Goal: Task Accomplishment & Management: Use online tool/utility

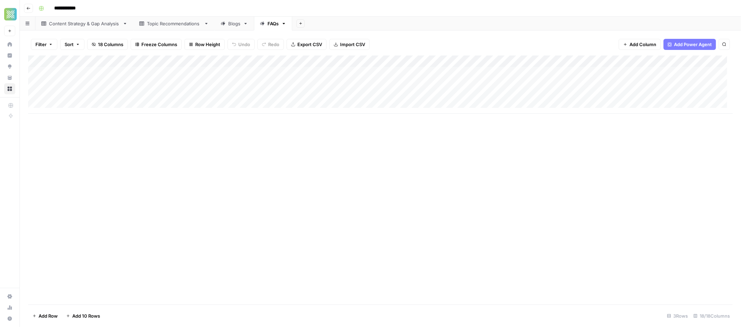
click at [232, 27] on link "Blogs" at bounding box center [234, 24] width 39 height 14
click at [271, 27] on div "FAQs" at bounding box center [272, 23] width 11 height 7
click at [300, 25] on button "Add Sheet" at bounding box center [300, 23] width 8 height 8
click at [309, 49] on div "Blank" at bounding box center [332, 47] width 61 height 7
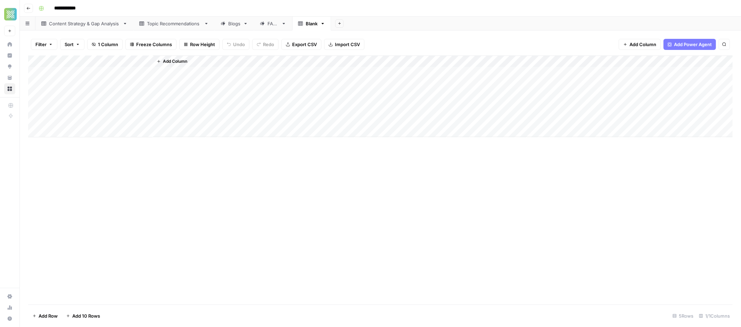
click at [309, 24] on div "Blank" at bounding box center [312, 23] width 12 height 7
click at [308, 24] on div "Blank" at bounding box center [312, 23] width 12 height 7
type input "*"
type input "**********"
click at [337, 11] on div "**********" at bounding box center [385, 8] width 698 height 11
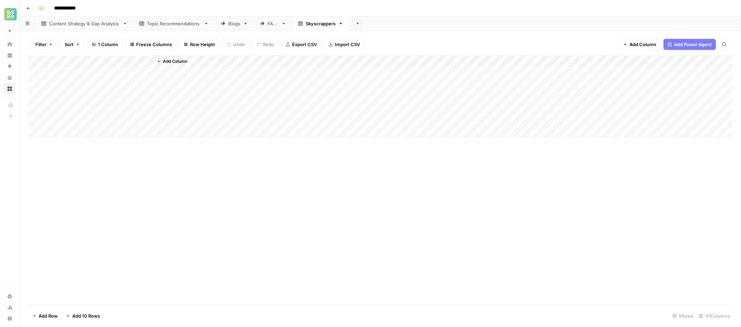
click at [236, 24] on div "Blogs" at bounding box center [234, 23] width 12 height 7
click at [394, 62] on div "Add Column" at bounding box center [380, 103] width 704 height 94
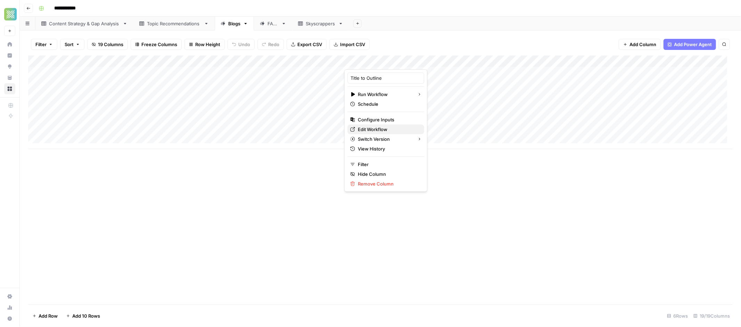
click at [377, 127] on span "Edit Workflow" at bounding box center [388, 129] width 61 height 7
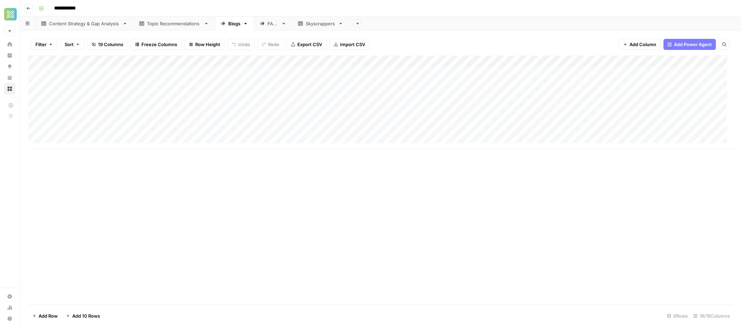
click at [394, 60] on div "Add Column" at bounding box center [380, 103] width 704 height 94
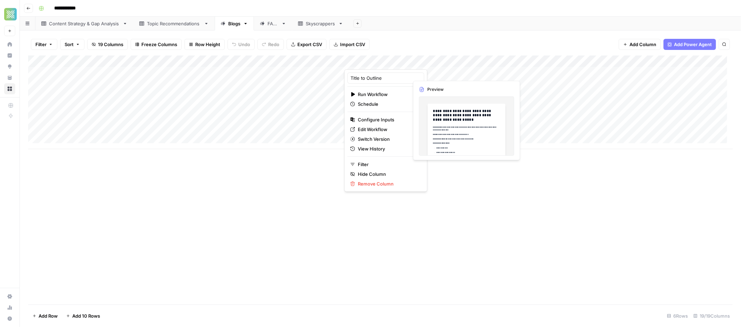
click at [438, 75] on div "Add Column" at bounding box center [380, 103] width 704 height 94
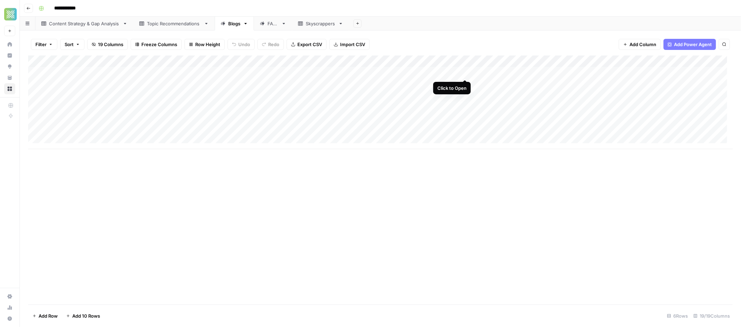
click at [464, 72] on div "Add Column" at bounding box center [380, 103] width 704 height 94
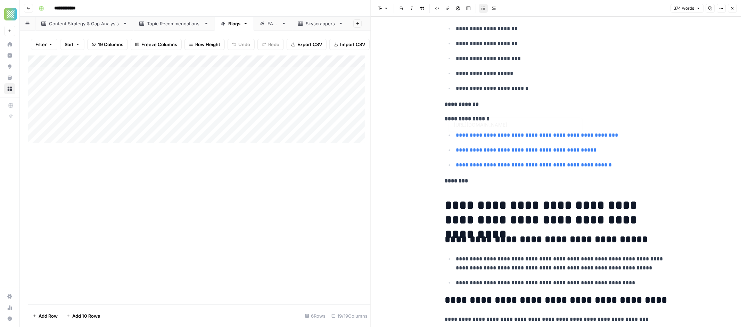
scroll to position [146, 0]
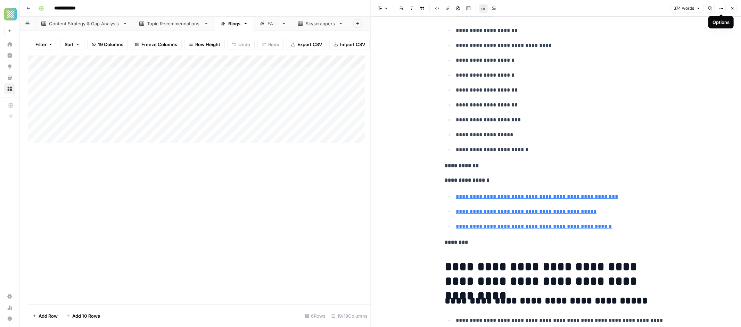
click at [728, 9] on button "Close" at bounding box center [732, 8] width 9 height 9
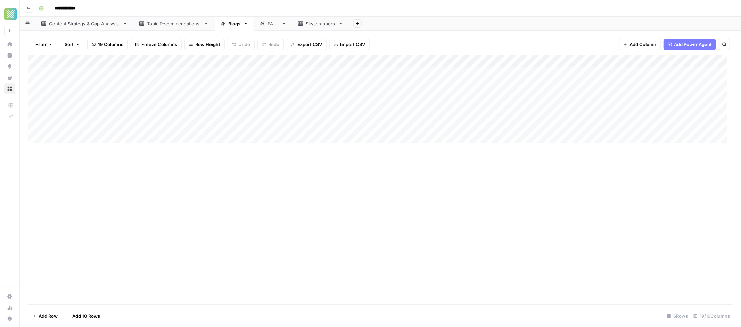
click at [393, 60] on div "Add Column" at bounding box center [380, 103] width 704 height 94
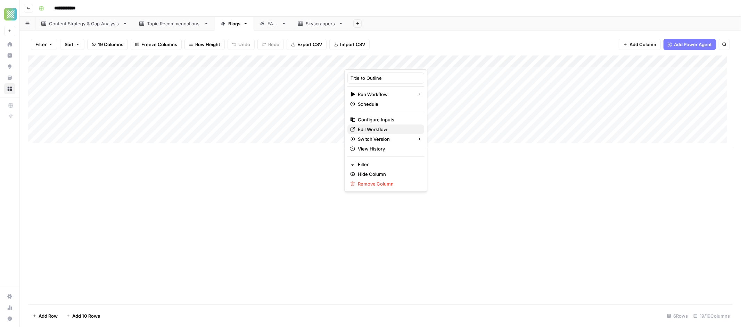
click at [371, 130] on span "Edit Workflow" at bounding box center [388, 129] width 61 height 7
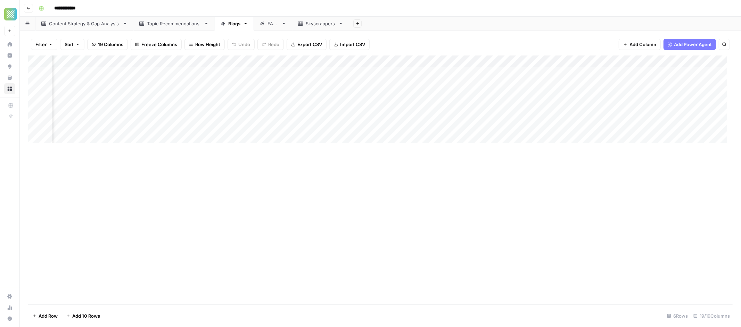
scroll to position [0, 355]
click at [424, 73] on div "Add Column" at bounding box center [380, 103] width 704 height 94
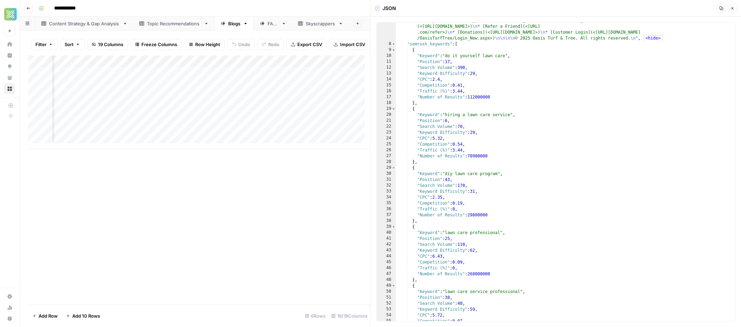
scroll to position [560, 0]
click at [731, 10] on icon "button" at bounding box center [732, 8] width 4 height 4
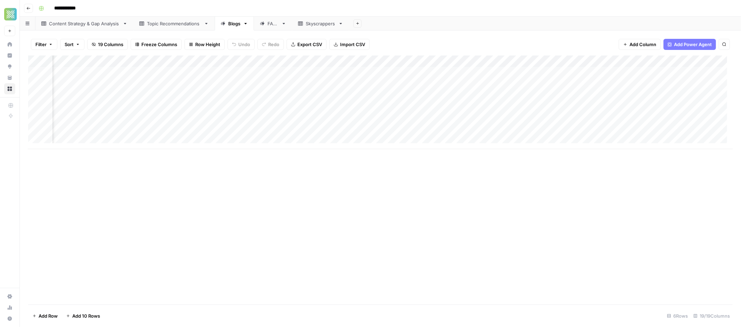
scroll to position [0, 405]
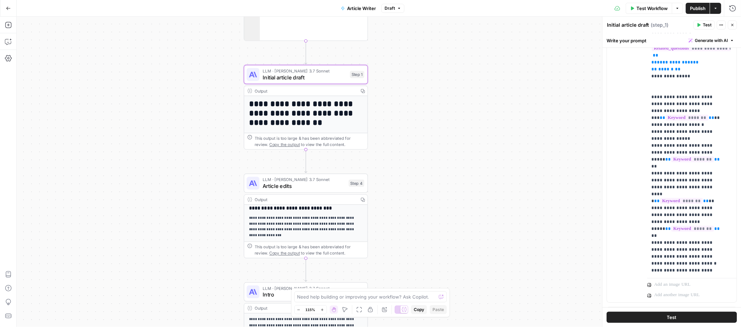
scroll to position [130, 0]
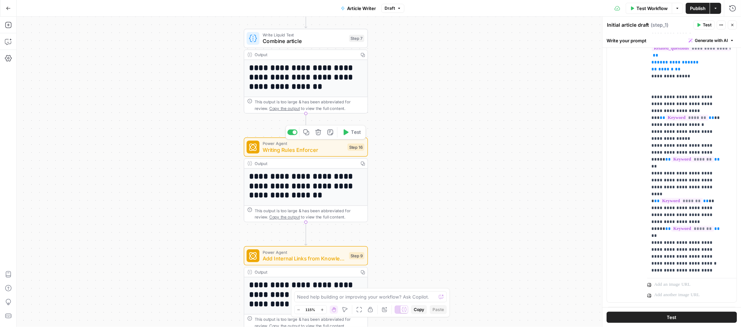
click at [326, 147] on span "Writing Rules Enforcer" at bounding box center [304, 150] width 82 height 8
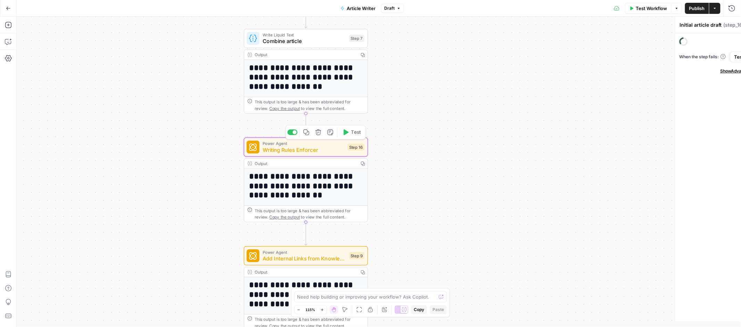
type textarea "Writing Rules Enforcer"
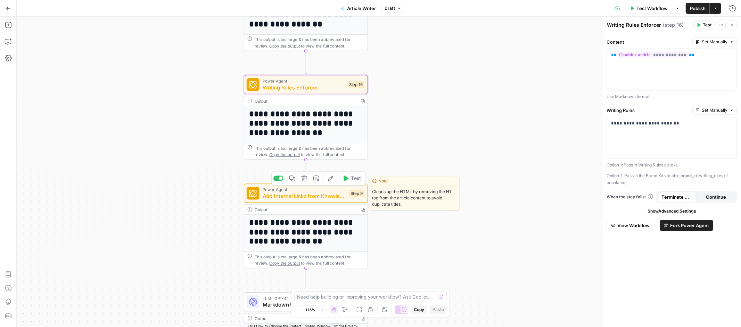
click at [324, 197] on span "Add Internal Links from Knowledge Base - Fork" at bounding box center [304, 196] width 83 height 8
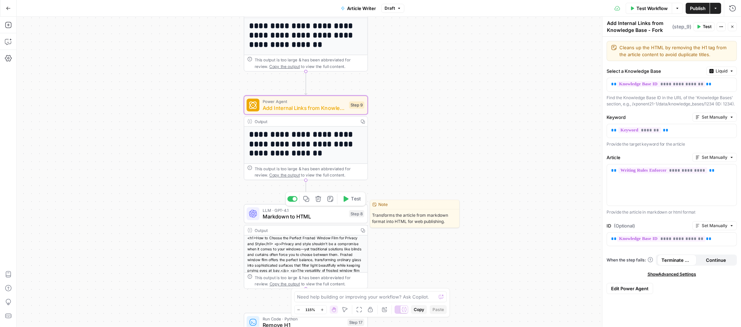
click at [321, 216] on span "Markdown to HTML" at bounding box center [304, 217] width 83 height 8
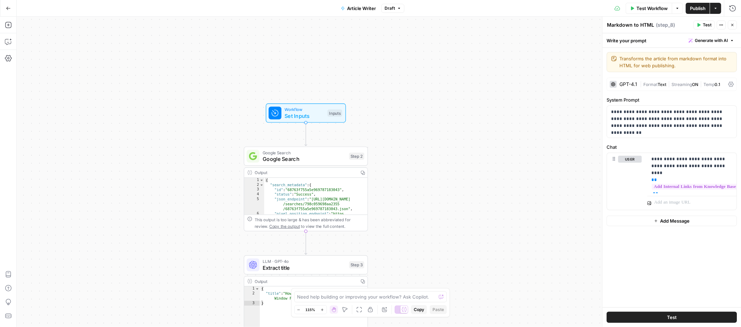
click at [12, 11] on button "Go Back" at bounding box center [8, 8] width 13 height 13
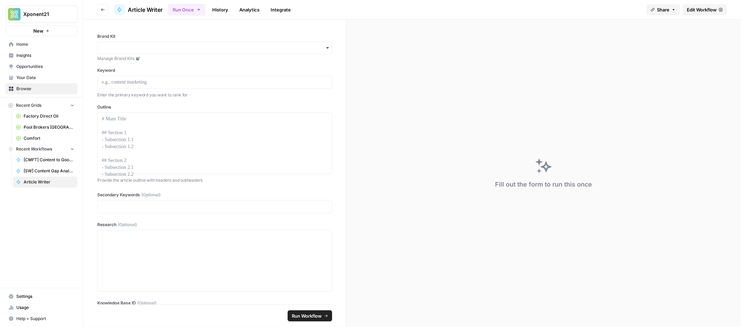
click at [38, 91] on span "Browse" at bounding box center [45, 89] width 58 height 6
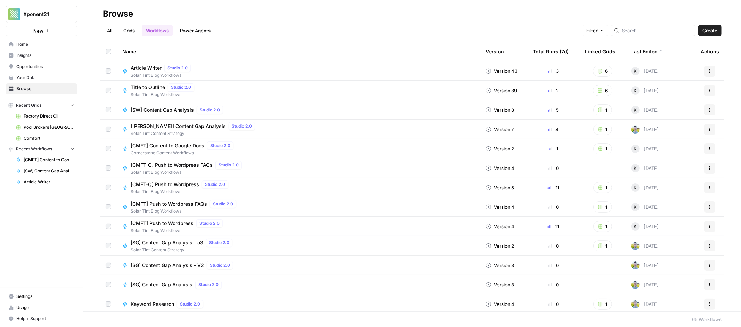
click at [707, 70] on icon "button" at bounding box center [709, 71] width 4 height 4
click at [250, 54] on div "Name" at bounding box center [298, 51] width 352 height 19
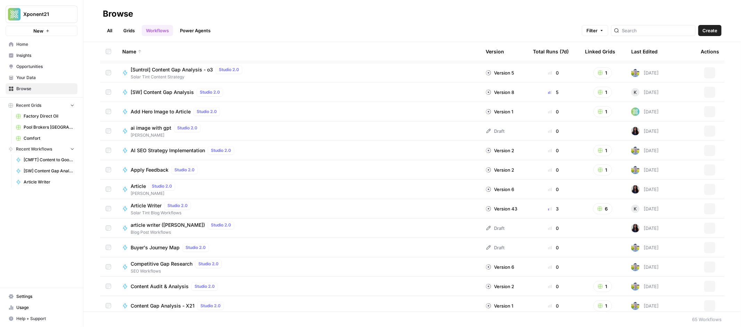
scroll to position [390, 0]
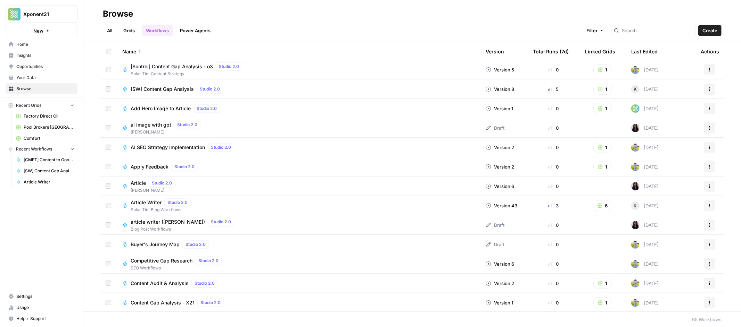
click at [291, 205] on div "Article Writer Studio 2.0 Solar Tint Blog Workflows" at bounding box center [298, 206] width 352 height 15
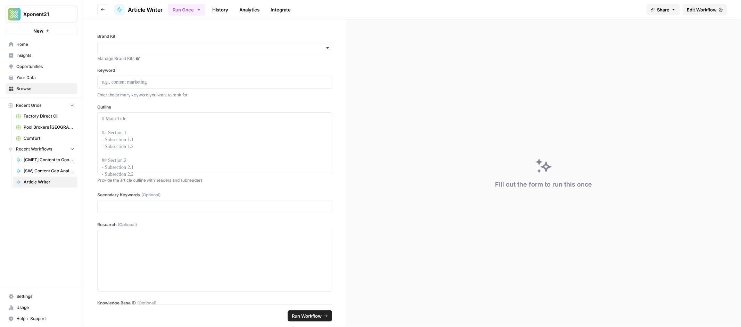
click at [219, 6] on link "History" at bounding box center [220, 9] width 24 height 11
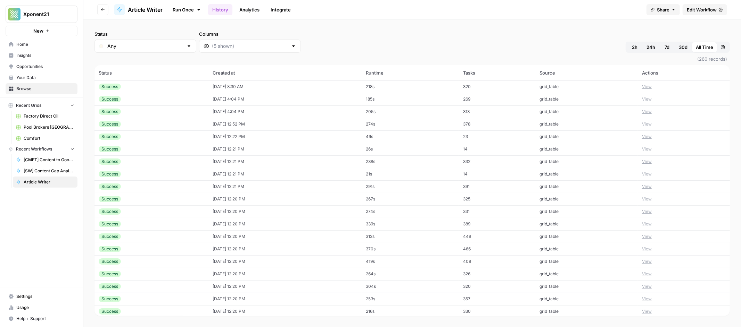
click at [244, 7] on link "Analytics" at bounding box center [249, 9] width 28 height 11
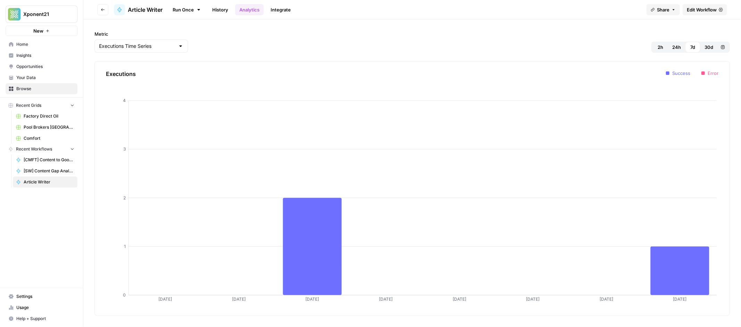
click at [284, 8] on link "Integrate" at bounding box center [280, 9] width 28 height 11
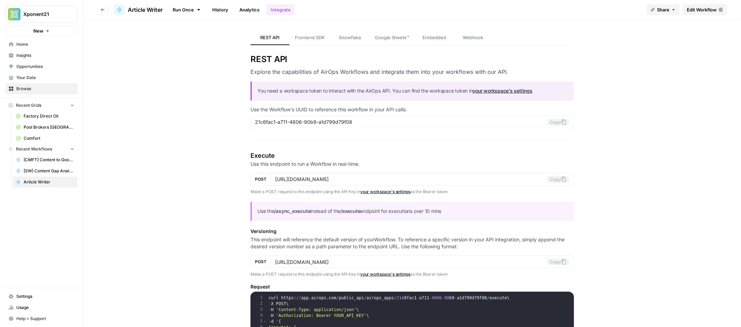
click at [151, 13] on span "Article Writer" at bounding box center [145, 10] width 35 height 8
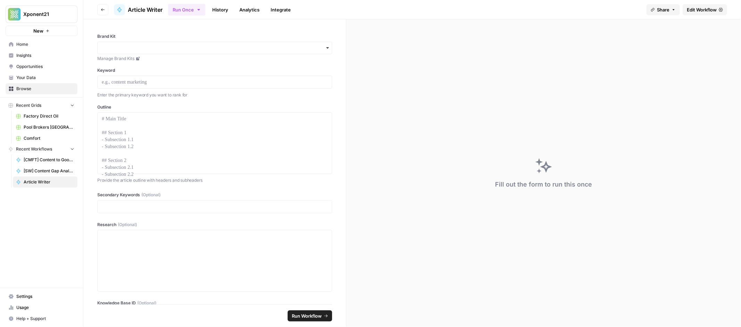
click at [215, 7] on link "History" at bounding box center [220, 9] width 24 height 11
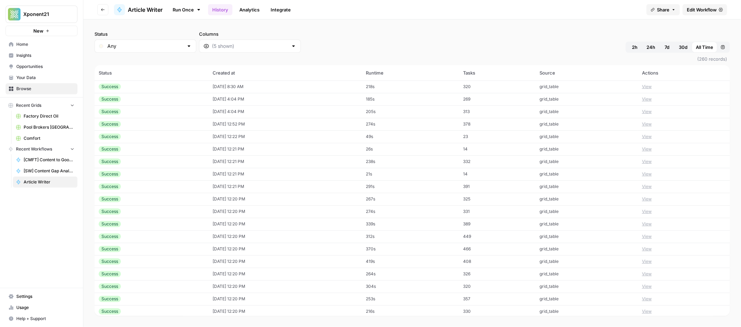
click at [641, 88] on td "View" at bounding box center [684, 87] width 92 height 13
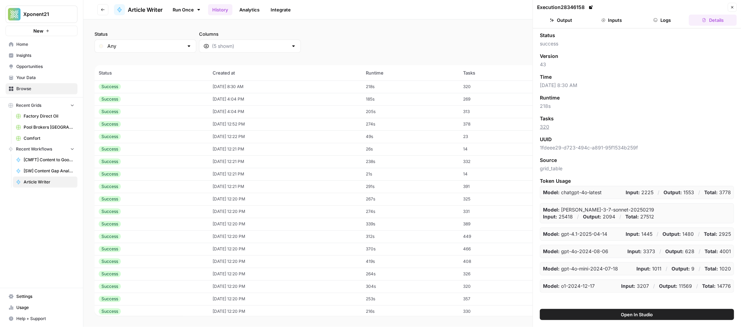
click at [458, 22] on div "Status Any Columns 2h 24h 7d 30d All Time Custom range (260 records) Status Cre…" at bounding box center [411, 173] width 657 height 308
click at [732, 7] on icon "button" at bounding box center [732, 7] width 4 height 4
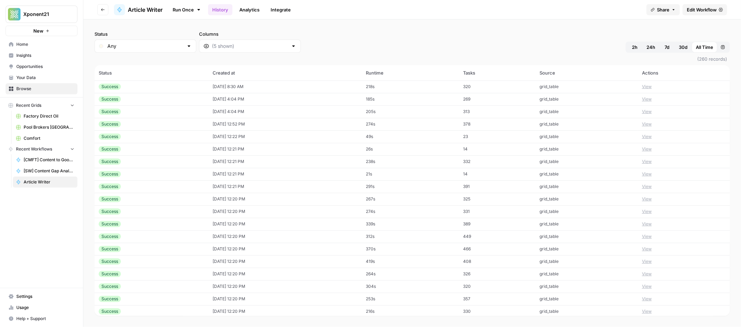
click at [187, 7] on link "Run Once" at bounding box center [186, 10] width 37 height 12
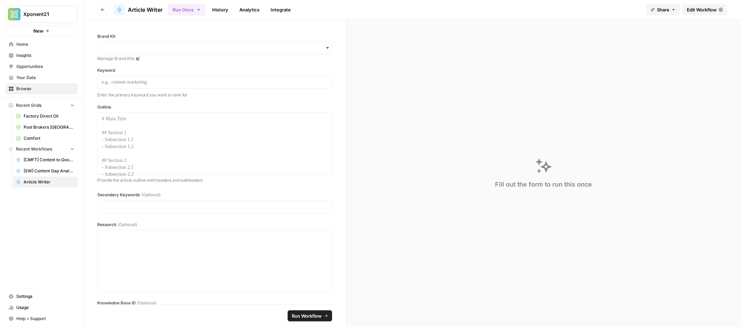
click at [104, 10] on icon "button" at bounding box center [103, 10] width 4 height 4
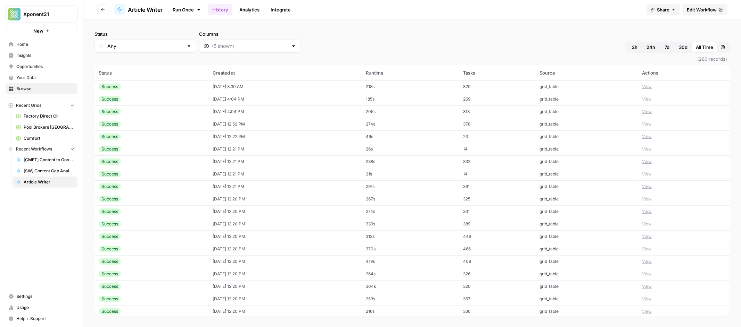
click at [140, 11] on span "Article Writer" at bounding box center [145, 10] width 35 height 8
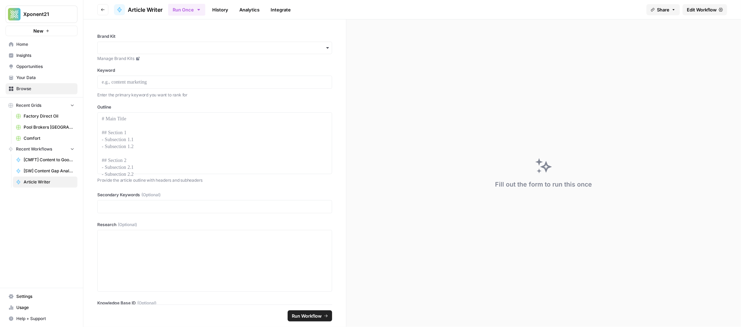
click at [24, 86] on span "Browse" at bounding box center [45, 89] width 58 height 6
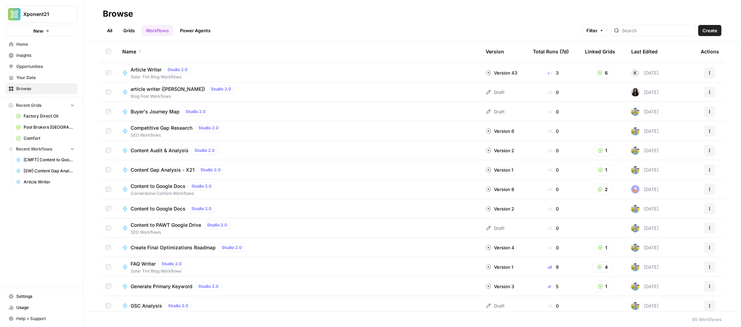
scroll to position [539, 0]
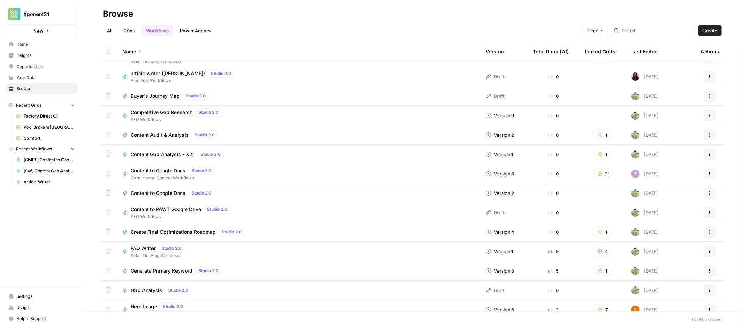
click at [175, 249] on span "Studio 2.0" at bounding box center [171, 249] width 20 height 6
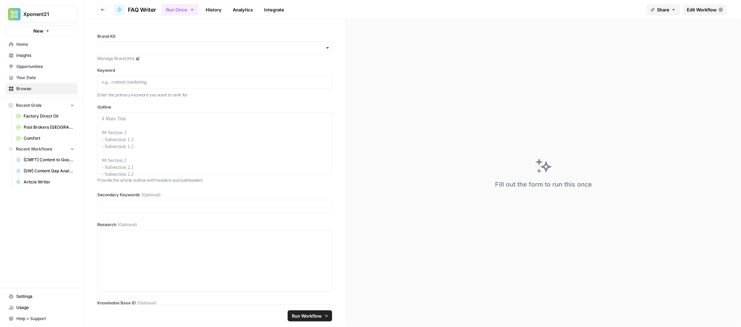
click at [698, 10] on span "Edit Workflow" at bounding box center [702, 9] width 30 height 7
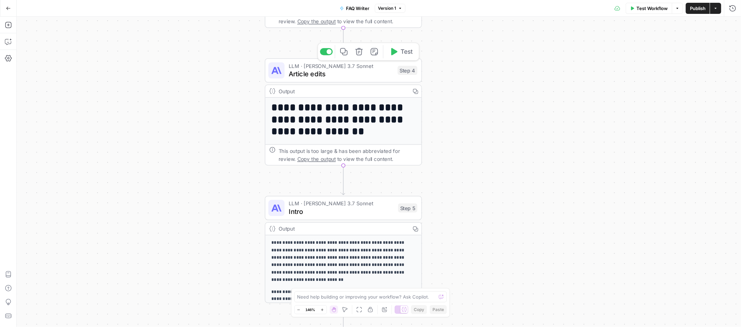
click at [379, 74] on span "Article edits" at bounding box center [341, 74] width 105 height 10
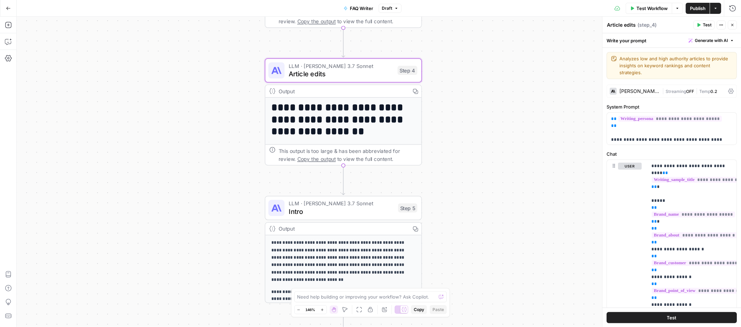
click at [641, 91] on div "Claude 3.7 Sonnet" at bounding box center [639, 91] width 40 height 5
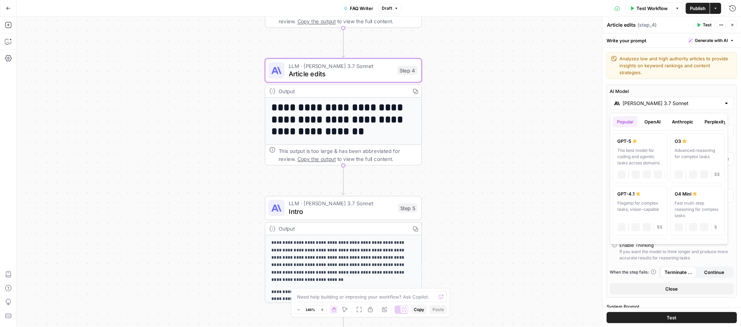
click at [646, 103] on input "Claude 3.7 Sonnet" at bounding box center [671, 103] width 98 height 7
click at [679, 123] on button "Anthropic" at bounding box center [683, 121] width 30 height 11
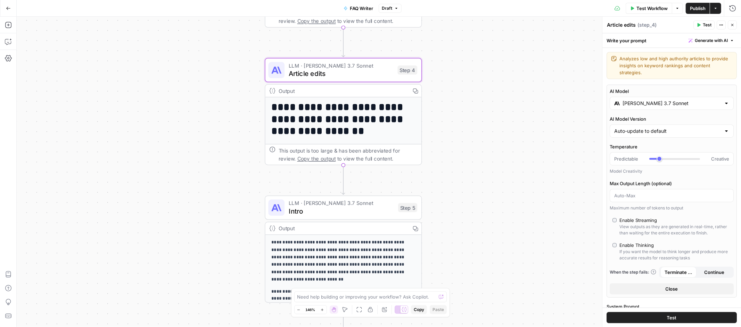
click at [550, 168] on div "**********" at bounding box center [379, 172] width 724 height 311
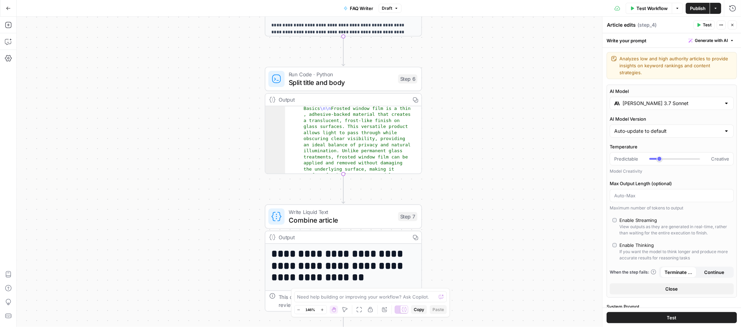
scroll to position [79, 0]
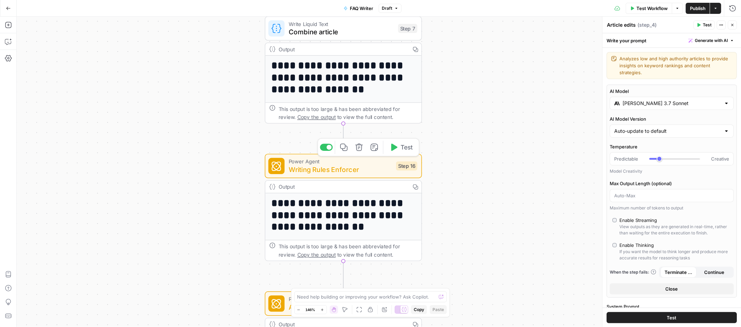
click at [365, 168] on span "Writing Rules Enforcer" at bounding box center [340, 170] width 103 height 10
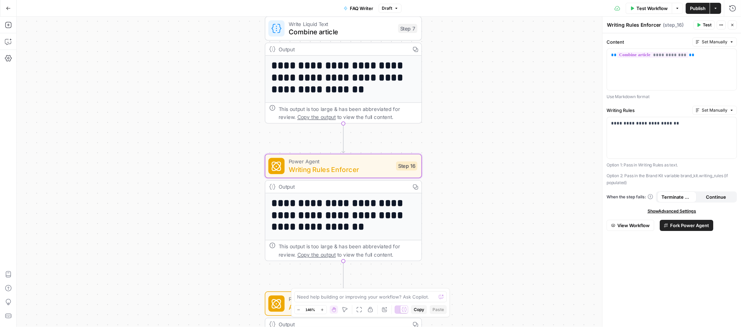
scroll to position [106, 0]
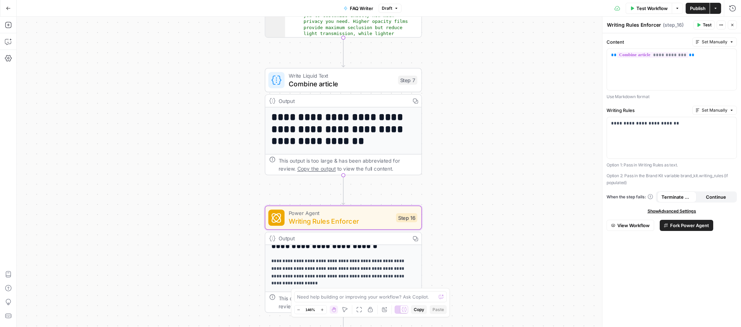
click at [382, 82] on span "Combine article" at bounding box center [341, 84] width 105 height 10
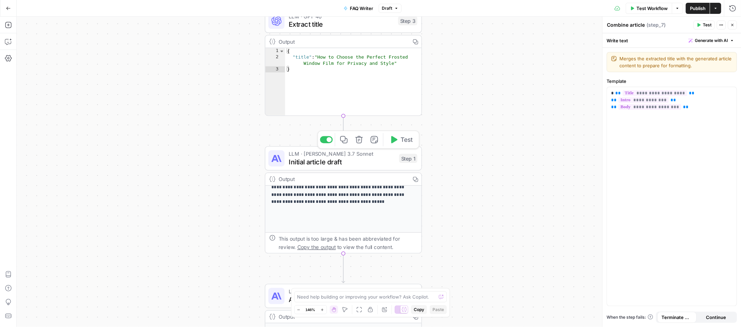
click at [346, 158] on span "Initial article draft" at bounding box center [342, 162] width 106 height 10
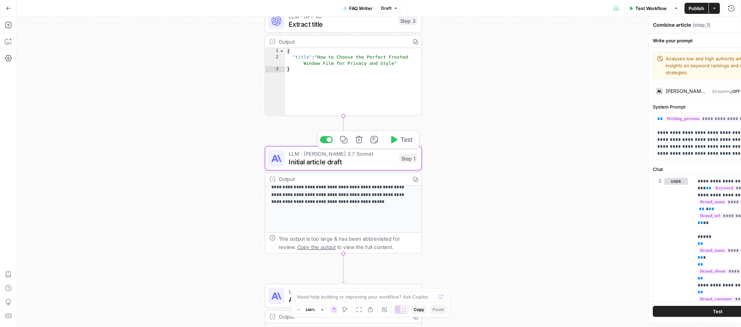
type textarea "Initial article draft"
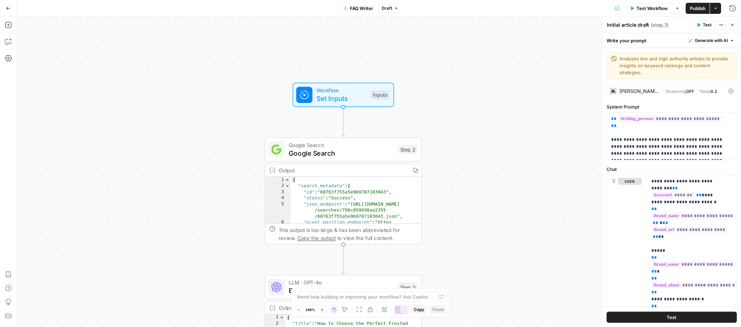
click at [342, 156] on span "Google Search" at bounding box center [341, 153] width 105 height 10
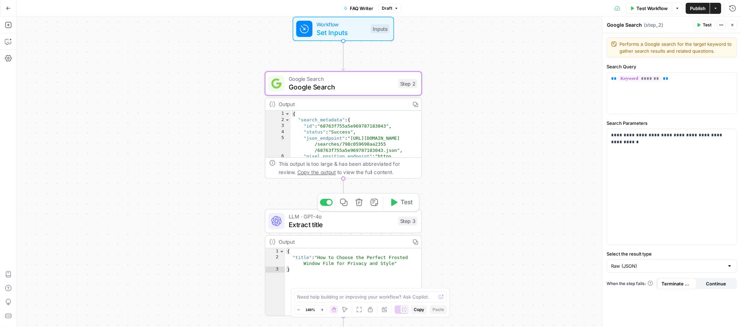
click at [342, 229] on span "Extract title" at bounding box center [341, 225] width 105 height 10
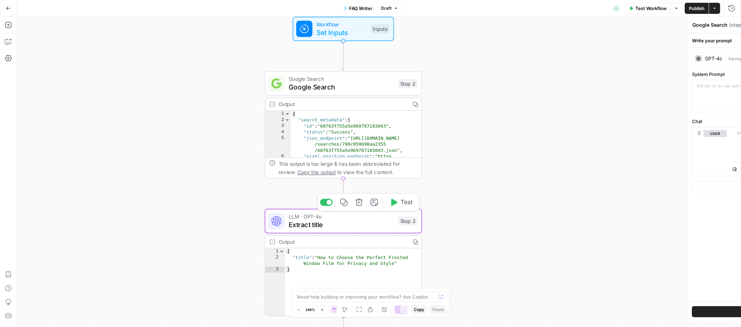
type textarea "Extract title"
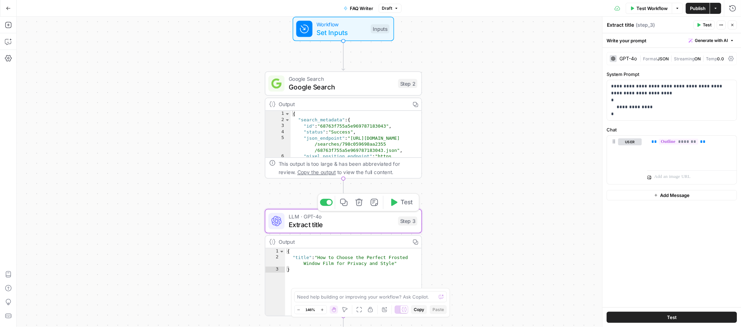
click at [339, 226] on span "Extract title" at bounding box center [341, 225] width 105 height 10
click at [357, 29] on span "Set Inputs" at bounding box center [341, 32] width 50 height 10
click at [356, 30] on span "Set Inputs" at bounding box center [341, 32] width 50 height 10
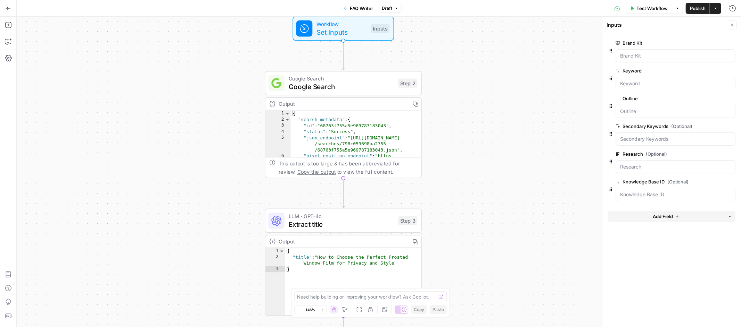
click at [352, 85] on span "Google Search" at bounding box center [341, 87] width 105 height 10
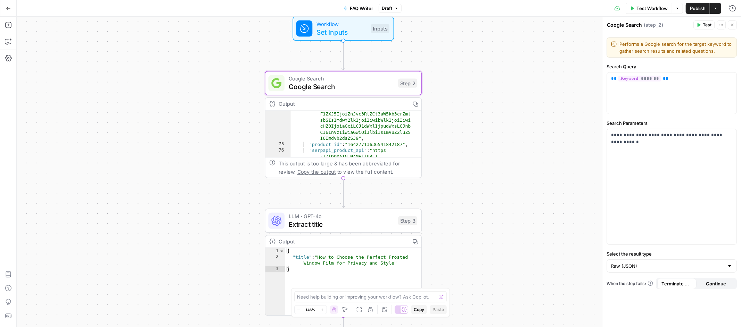
scroll to position [933, 0]
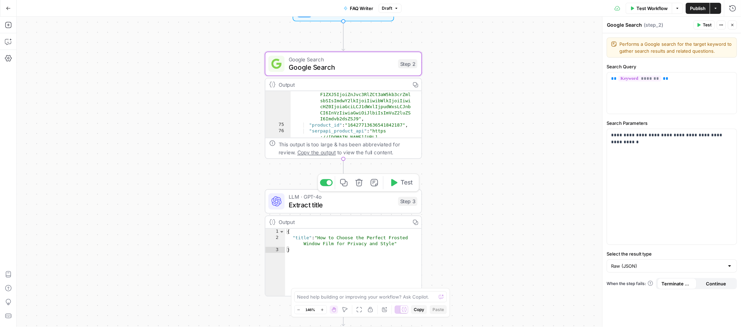
click at [352, 203] on span "Extract title" at bounding box center [341, 205] width 105 height 10
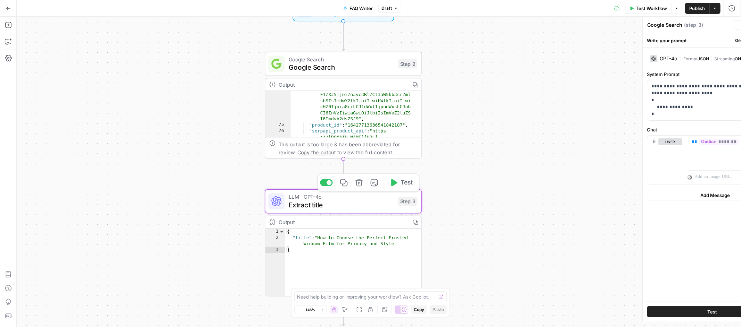
type textarea "Extract title"
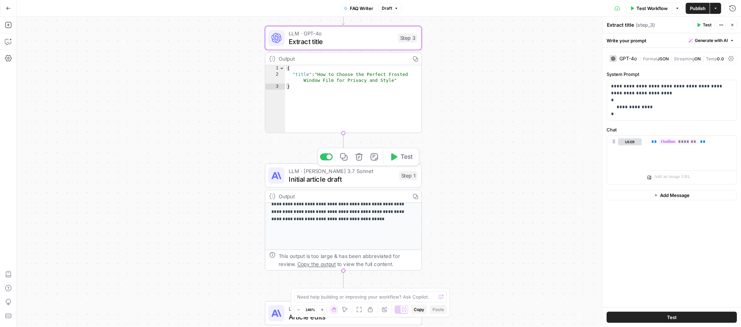
click at [372, 181] on span "Initial article draft" at bounding box center [342, 179] width 106 height 10
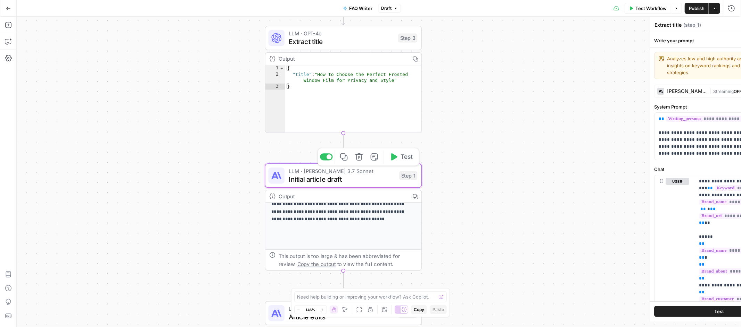
type textarea "Initial article draft"
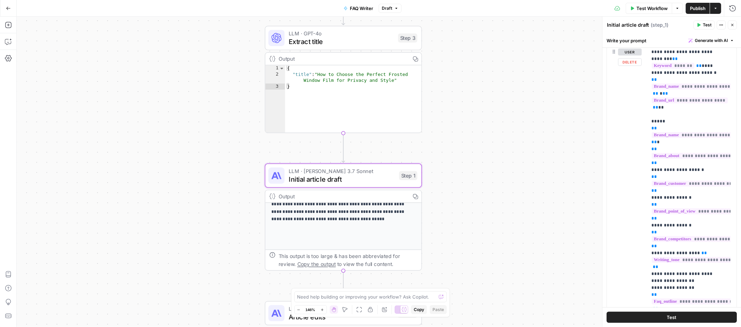
scroll to position [67, 0]
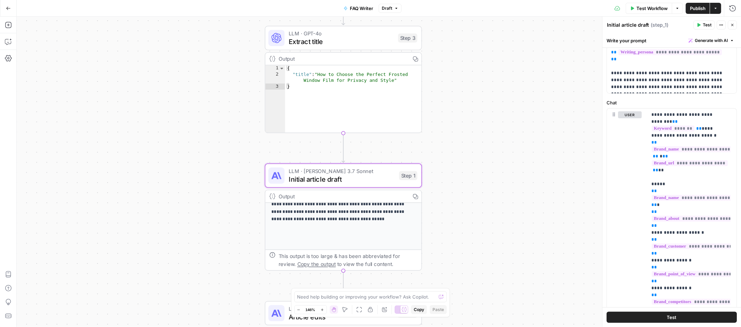
click at [13, 9] on button "Go Back" at bounding box center [8, 8] width 13 height 13
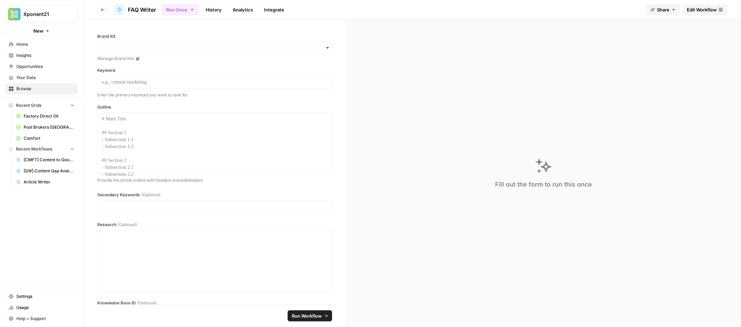
click at [106, 8] on button "Go back" at bounding box center [102, 9] width 11 height 11
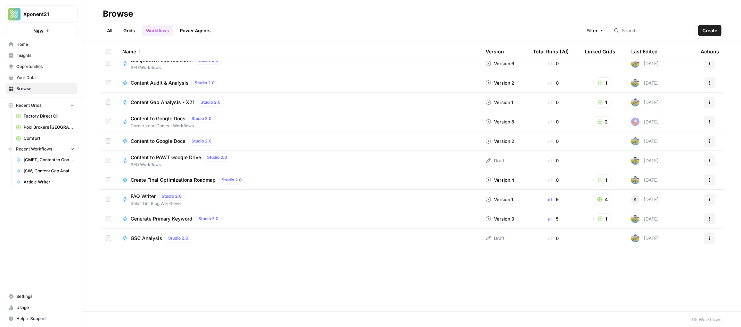
scroll to position [229, 0]
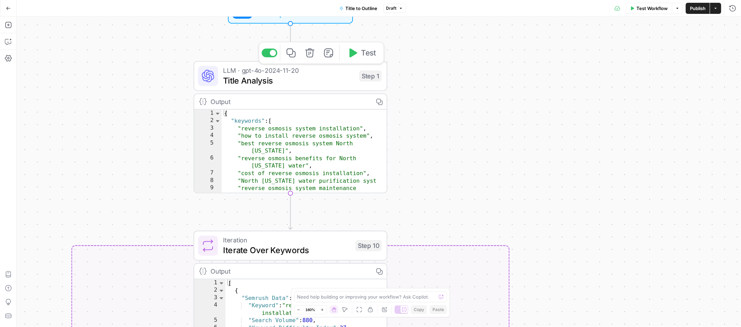
click at [330, 82] on span "Title Analysis" at bounding box center [288, 80] width 131 height 13
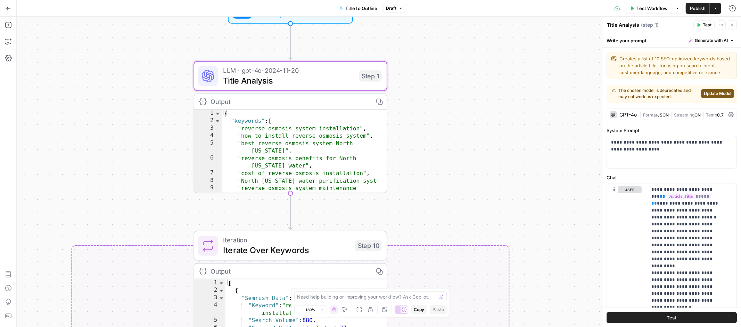
click at [482, 71] on div "true false Workflow Set Inputs Inputs LLM · gpt-4o-2024-11-20 Title Analysis St…" at bounding box center [379, 172] width 724 height 311
drag, startPoint x: 732, startPoint y: 24, endPoint x: 722, endPoint y: 33, distance: 13.6
click at [732, 24] on icon "button" at bounding box center [732, 25] width 4 height 4
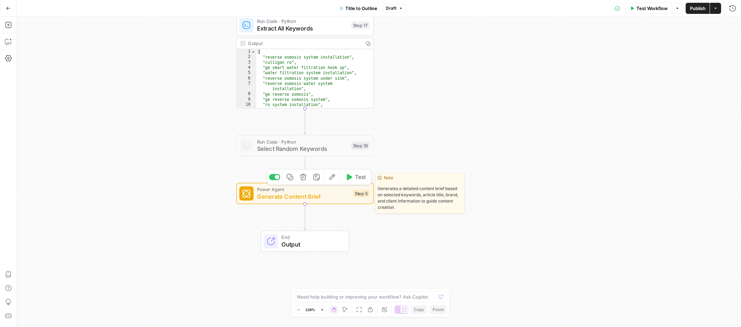
click at [318, 196] on span "Generate Content Brief" at bounding box center [303, 196] width 92 height 9
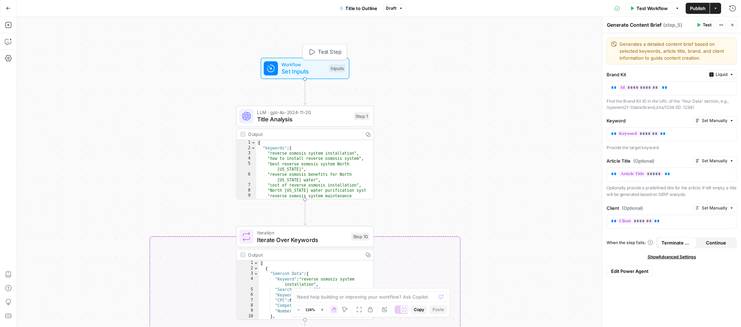
click at [307, 68] on span "Set Inputs" at bounding box center [303, 71] width 44 height 9
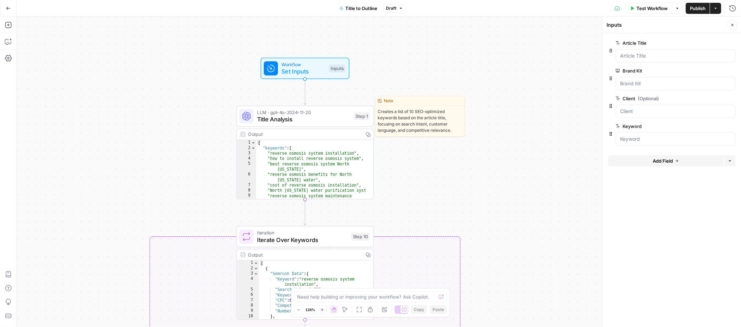
click at [318, 116] on span "Title Analysis" at bounding box center [303, 119] width 93 height 9
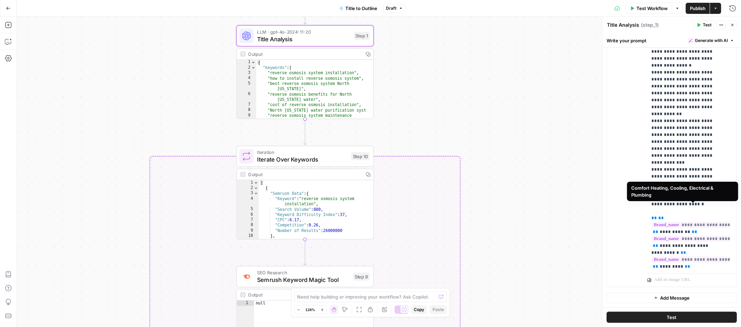
scroll to position [70, 0]
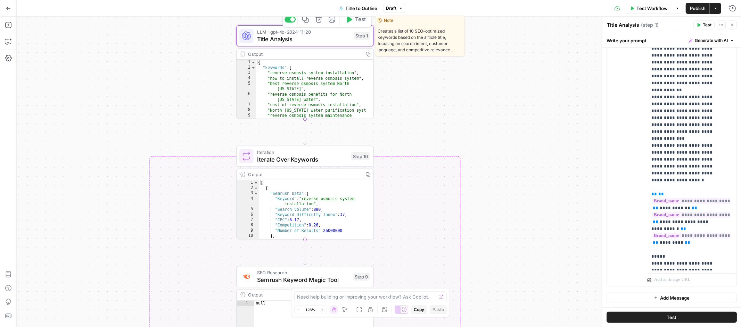
click at [330, 36] on span "Title Analysis" at bounding box center [303, 38] width 93 height 9
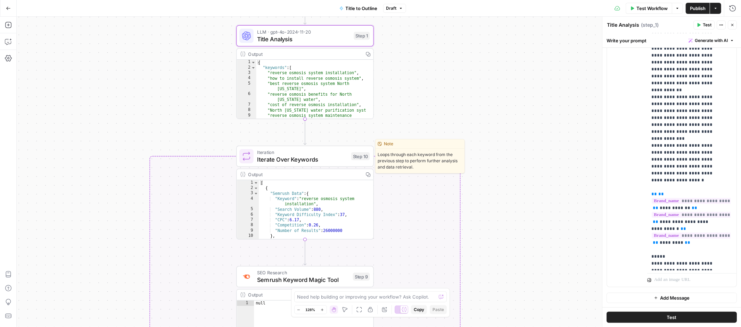
click at [306, 152] on span "Iteration" at bounding box center [302, 152] width 90 height 7
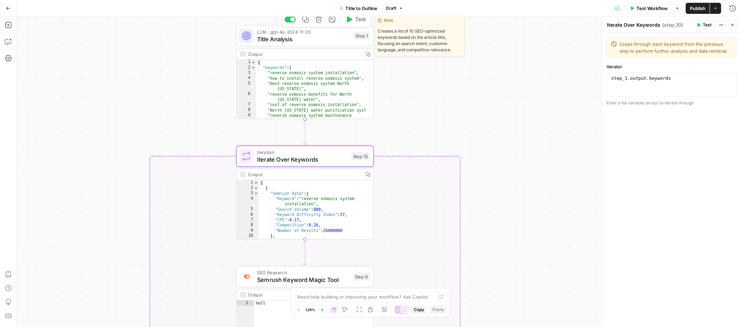
click at [328, 32] on div "Edit Note" at bounding box center [331, 34] width 19 height 7
click at [313, 37] on span "Title Analysis" at bounding box center [303, 38] width 93 height 9
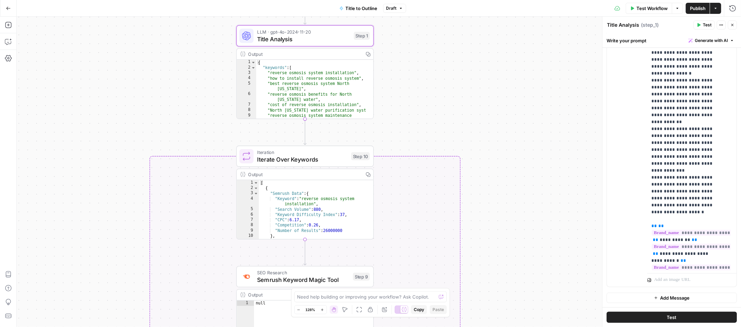
scroll to position [0, 0]
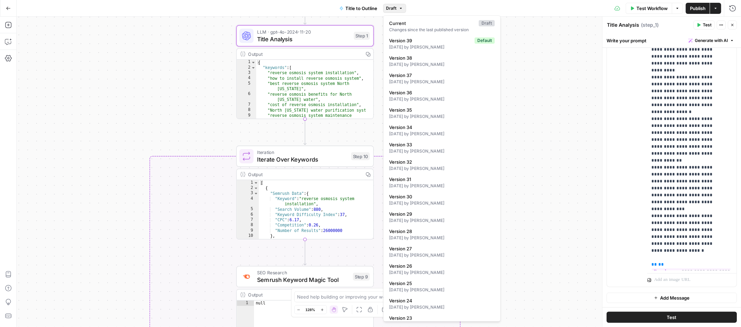
click at [399, 8] on icon "button" at bounding box center [401, 8] width 4 height 4
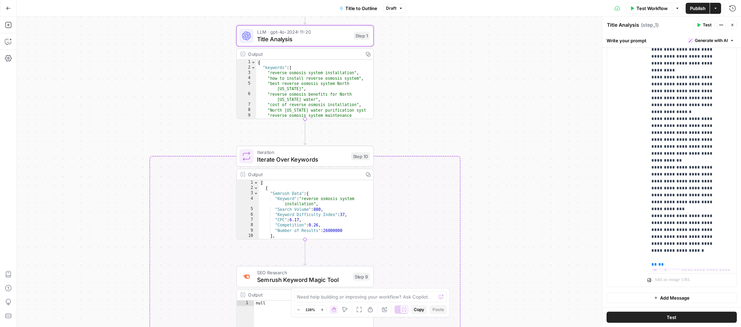
click at [399, 8] on icon "button" at bounding box center [401, 8] width 4 height 4
